Goal: Find specific page/section: Find specific page/section

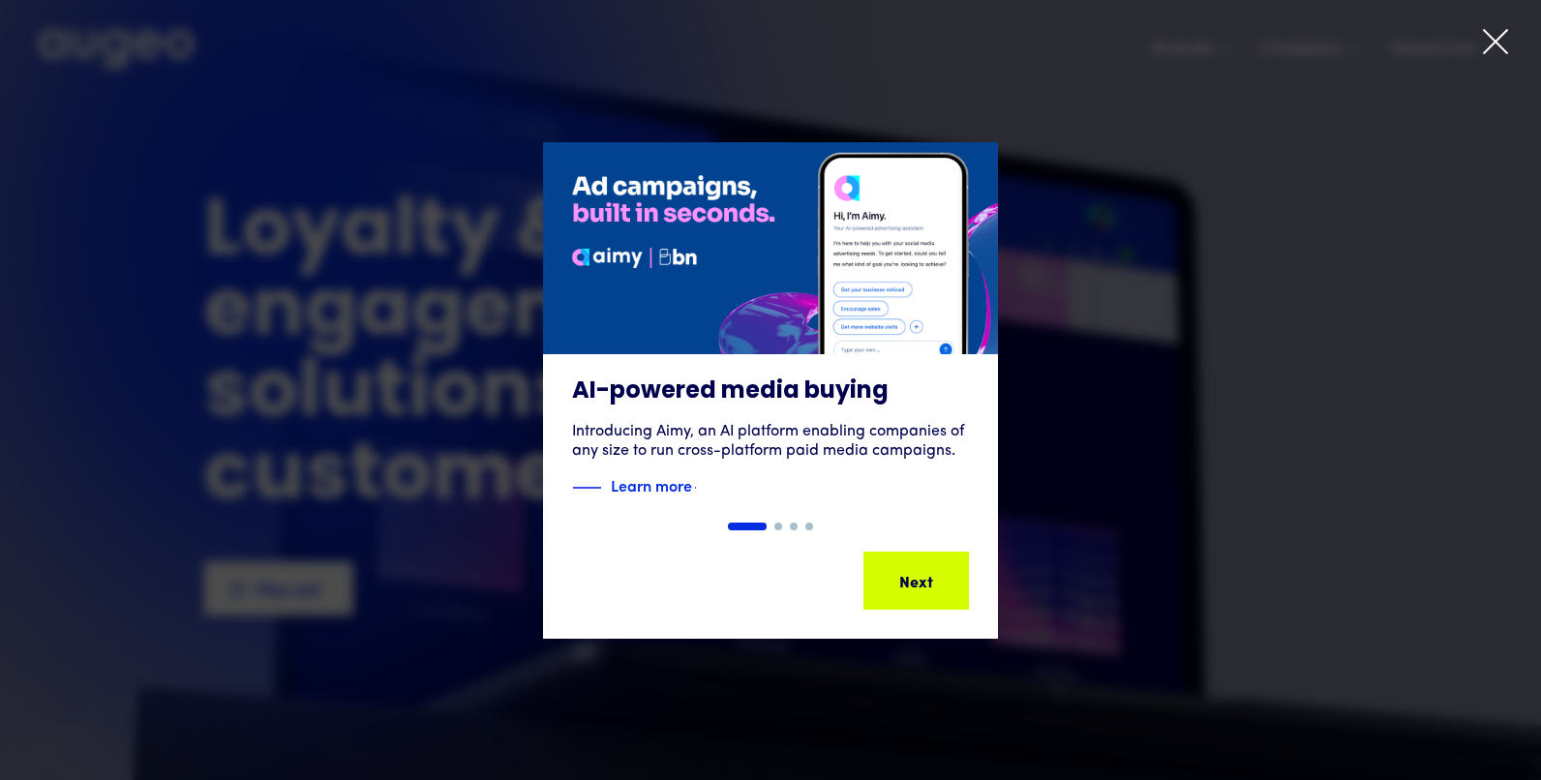
click at [1496, 38] on icon at bounding box center [1495, 41] width 29 height 29
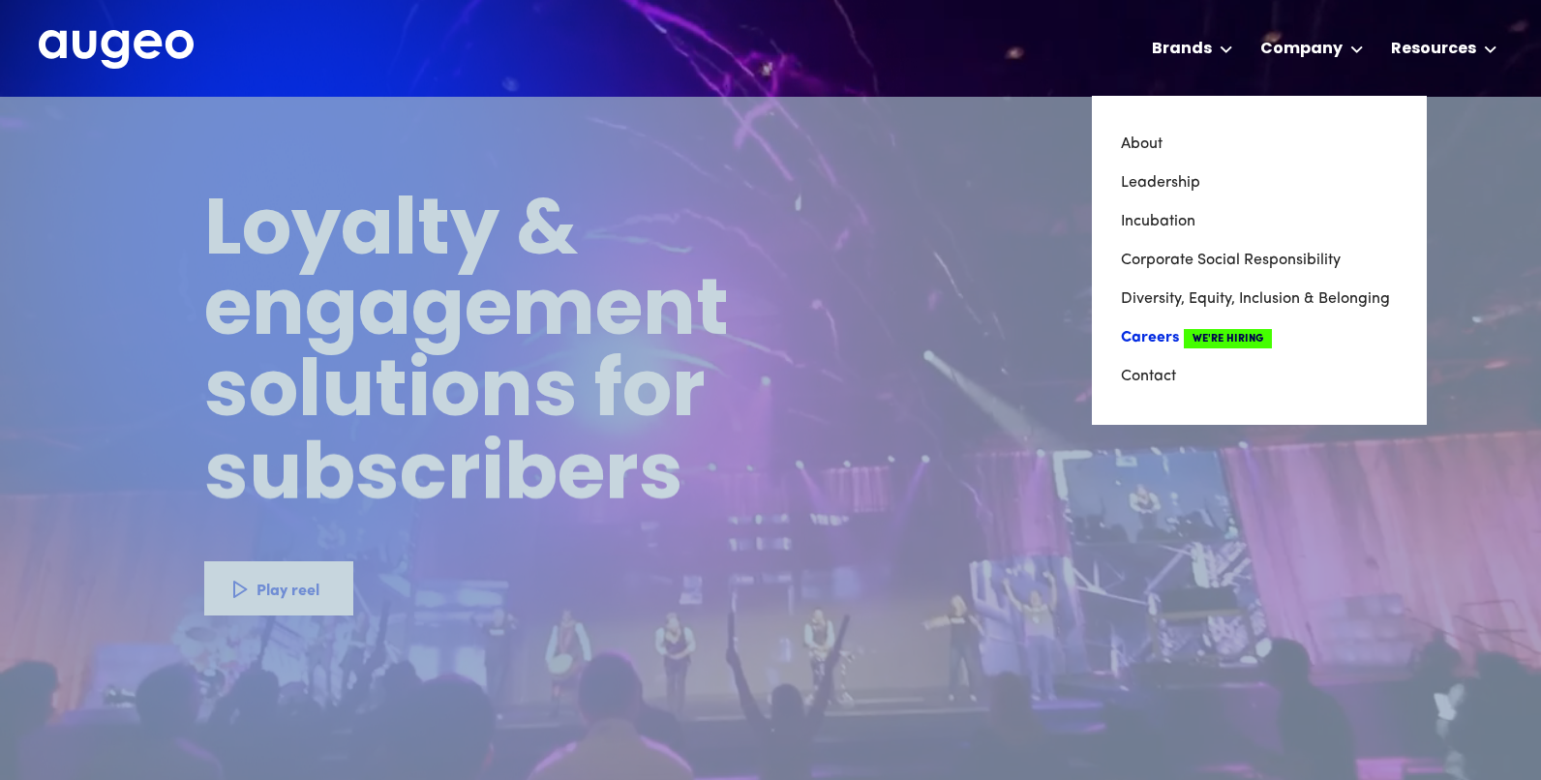
click at [1162, 334] on link "Careers We're Hiring" at bounding box center [1259, 338] width 277 height 39
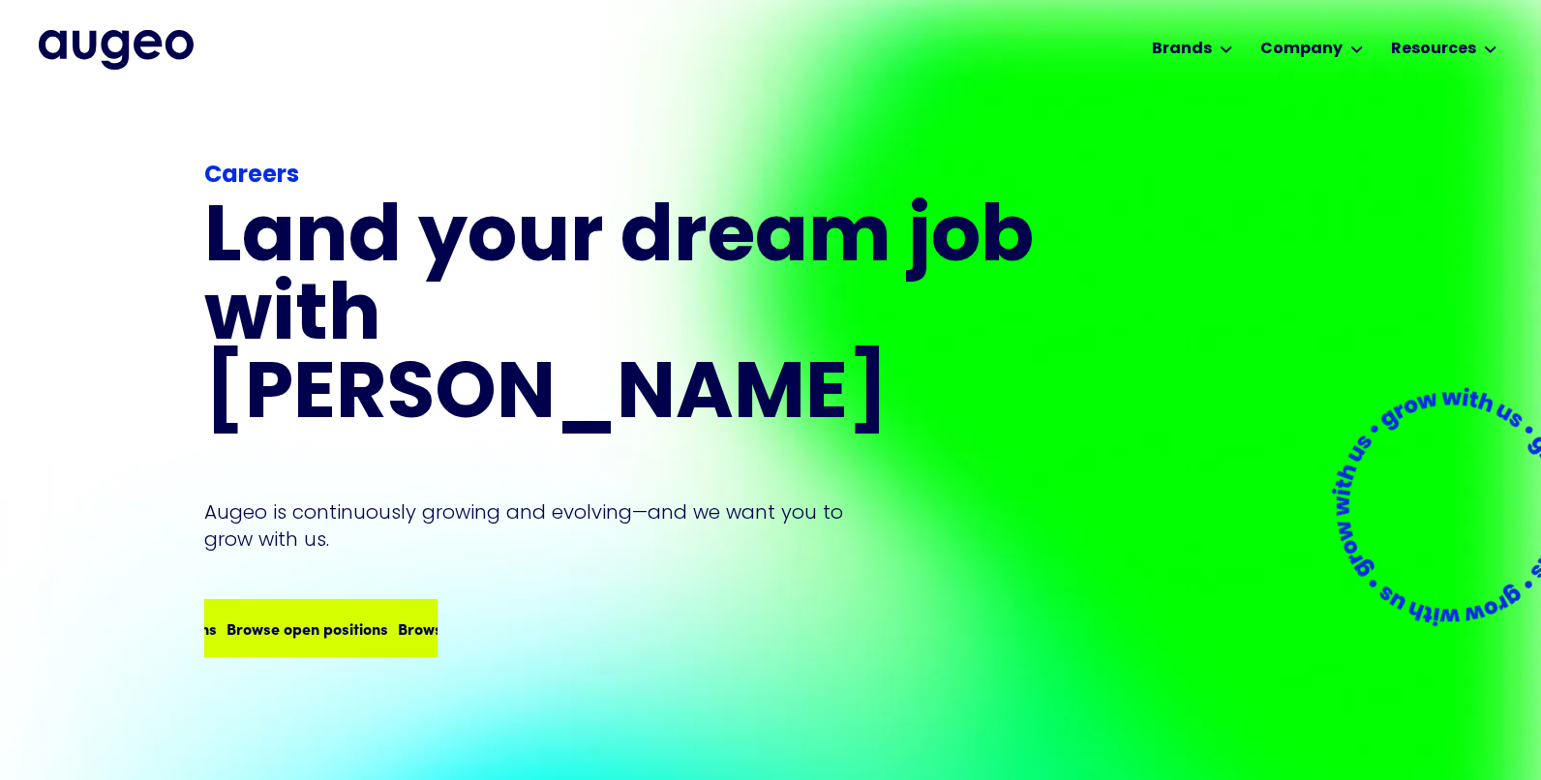
click at [398, 617] on div "Browse open positions" at bounding box center [479, 628] width 162 height 23
